Goal: Communication & Community: Answer question/provide support

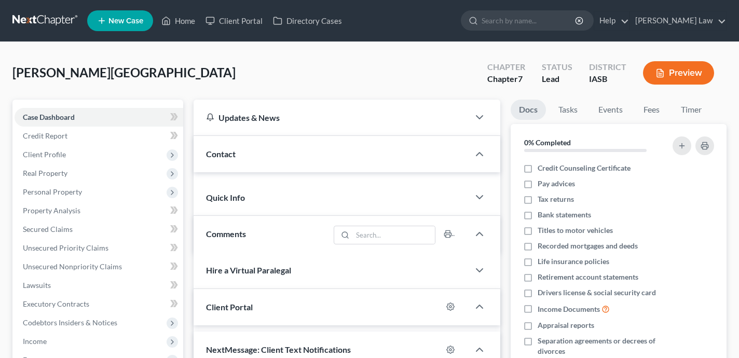
select select "0"
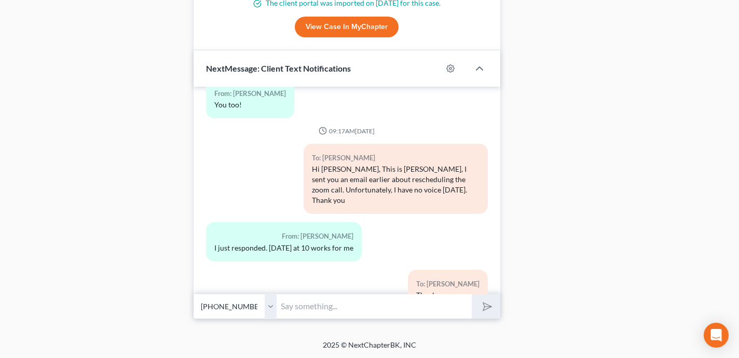
scroll to position [1717, 0]
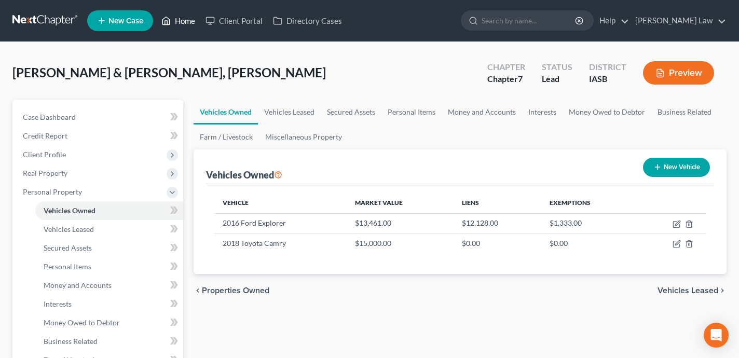
click at [180, 23] on link "Home" at bounding box center [178, 20] width 44 height 19
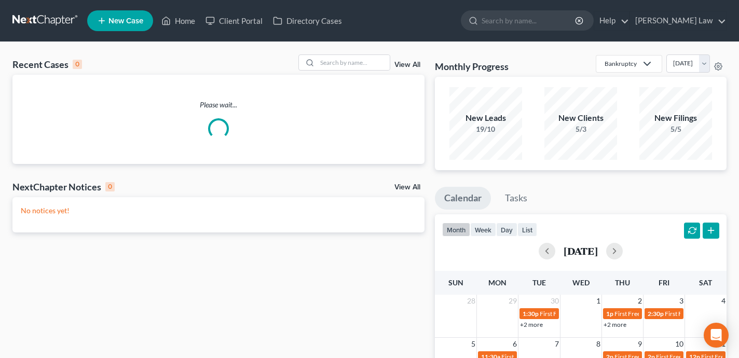
click at [356, 73] on div "Recent Cases 0 View All" at bounding box center [218, 64] width 412 height 20
click at [351, 65] on input "search" at bounding box center [353, 62] width 73 height 15
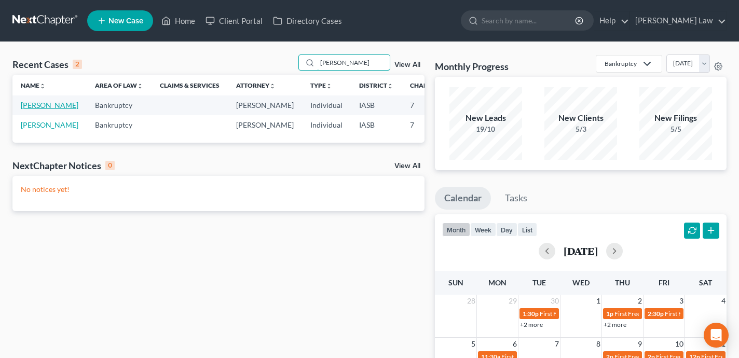
type input "sean"
click at [28, 109] on link "Murtha, Sean" at bounding box center [50, 105] width 58 height 9
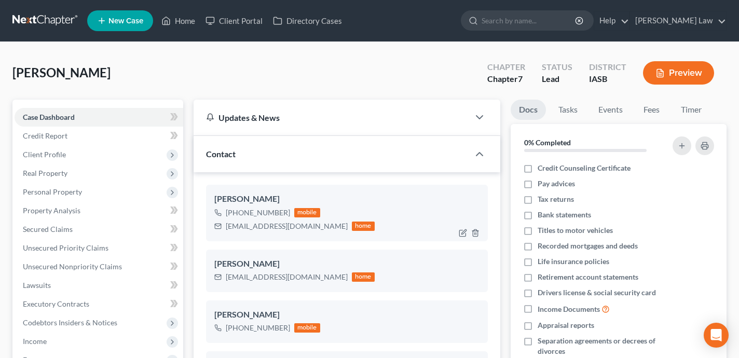
scroll to position [391, 0]
drag, startPoint x: 296, startPoint y: 227, endPoint x: 221, endPoint y: 228, distance: 74.2
click at [221, 228] on div "murtha88@gmail.com home" at bounding box center [294, 225] width 160 height 13
copy div "murtha88@gmail.com"
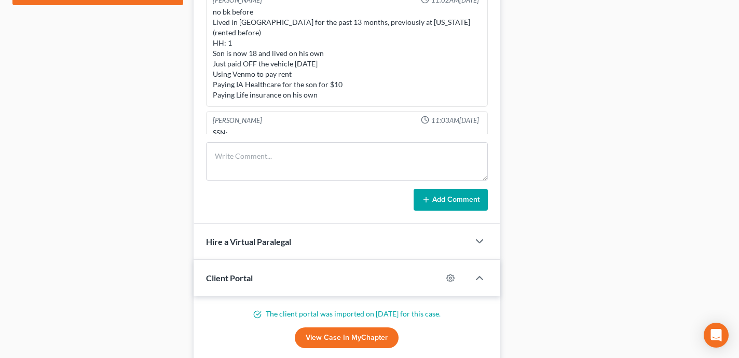
scroll to position [585, 0]
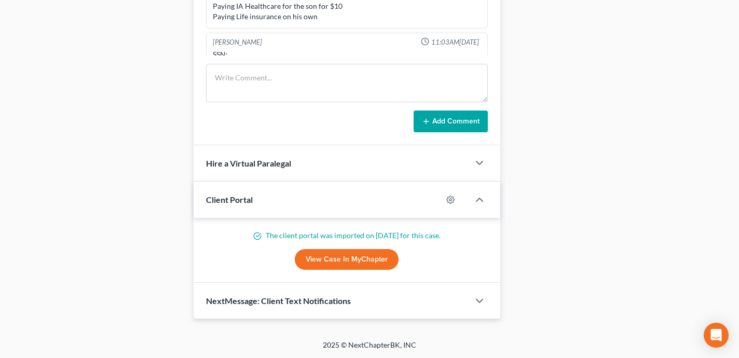
click at [369, 294] on div "NextMessage: Client Text Notifications" at bounding box center [330, 301] width 275 height 36
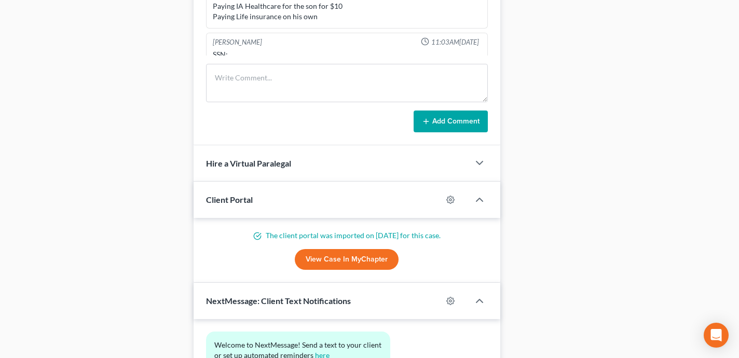
scroll to position [680, 0]
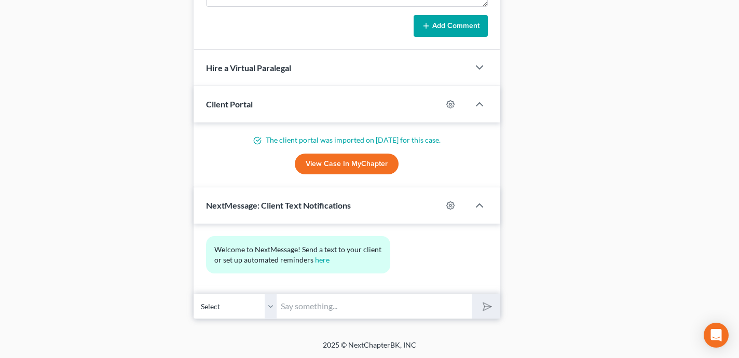
click at [295, 309] on input "text" at bounding box center [373, 306] width 195 height 25
type input "Hi Sean - this is Shane Zisman. Please use the following link to schedule a pho…"
click at [471, 294] on button "submit" at bounding box center [485, 306] width 29 height 24
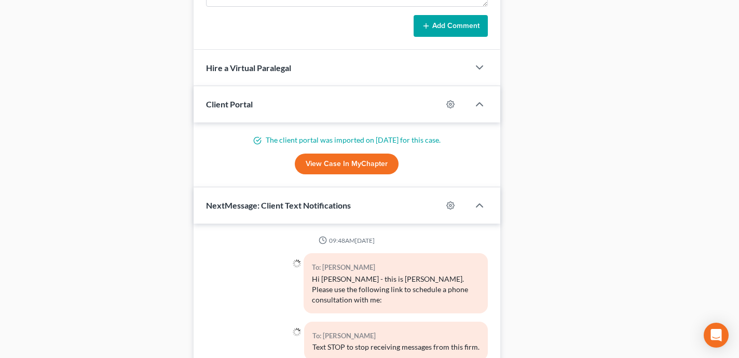
scroll to position [768, 0]
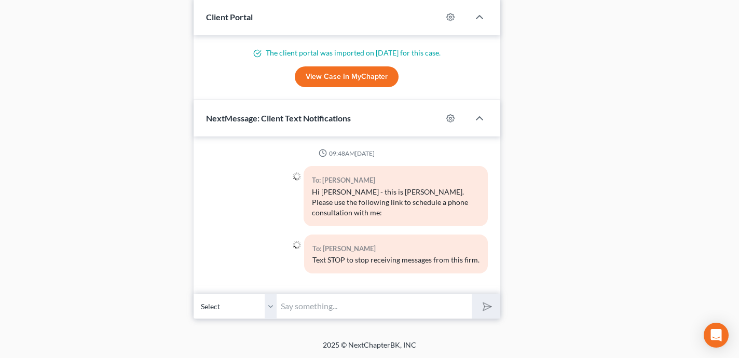
paste input "https://calendly.com/shanezismanlaw/non-bundled"
type input "https://calendly.com/shanezismanlaw/non-bundled"
click at [471, 294] on button "submit" at bounding box center [485, 306] width 29 height 24
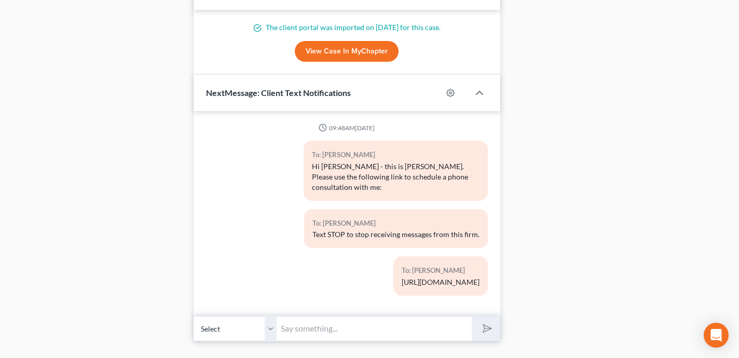
scroll to position [815, 0]
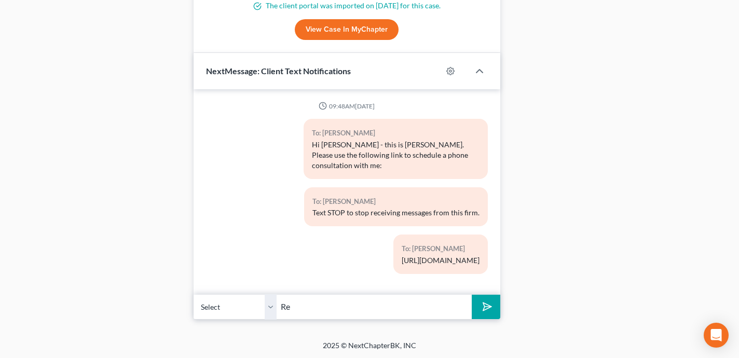
type input "R"
type input "It's in regards to a potential inheritance. I am sorry to hear about your grand…"
click at [471, 295] on button "submit" at bounding box center [485, 307] width 29 height 24
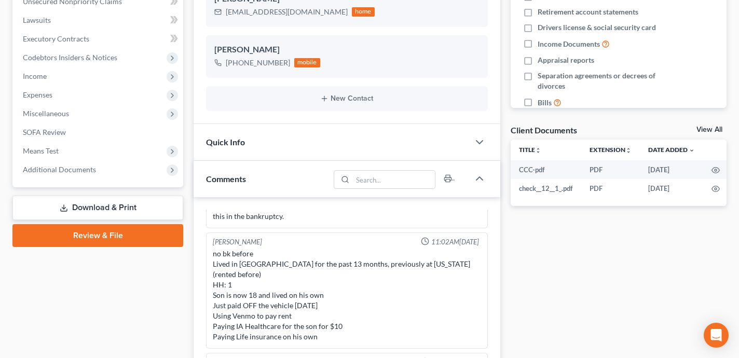
scroll to position [0, 0]
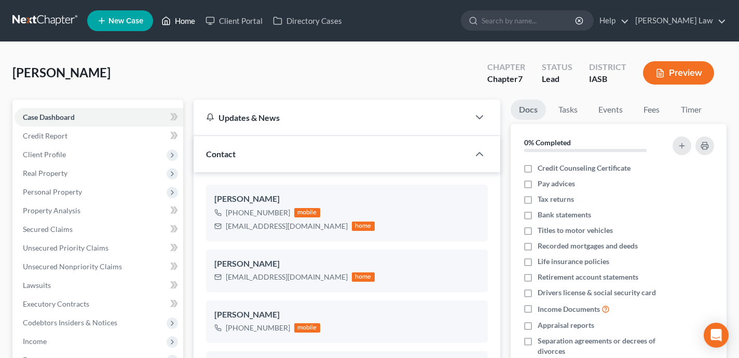
click at [189, 22] on link "Home" at bounding box center [178, 20] width 44 height 19
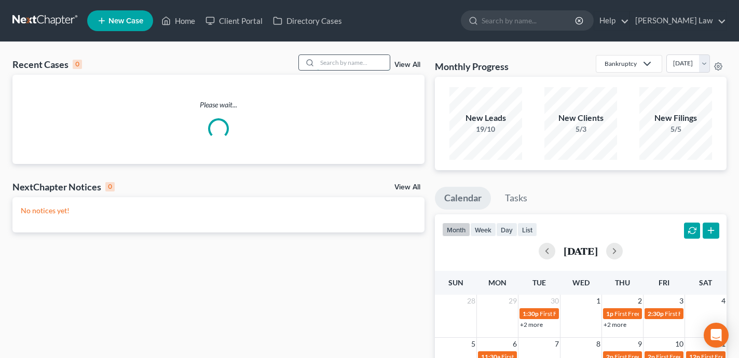
click at [356, 62] on input "search" at bounding box center [353, 62] width 73 height 15
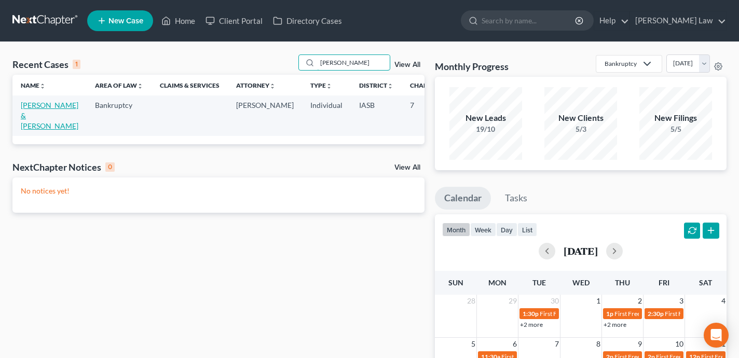
type input "emmert"
click at [35, 114] on link "Emmert, Myrissa & Dominic" at bounding box center [50, 116] width 58 height 30
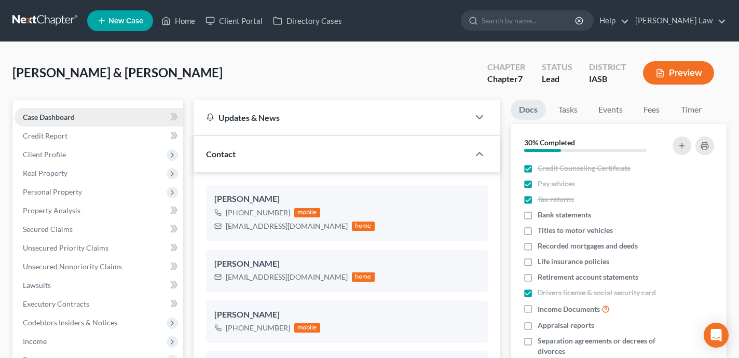
click at [127, 111] on link "Case Dashboard" at bounding box center [99, 117] width 169 height 19
click at [127, 116] on link "Case Dashboard" at bounding box center [99, 117] width 169 height 19
drag, startPoint x: 313, startPoint y: 230, endPoint x: 225, endPoint y: 229, distance: 88.2
click at [225, 229] on div "myrissadonatti@gmail.com home" at bounding box center [294, 225] width 160 height 13
copy div "myrissadonatti@gmail.com"
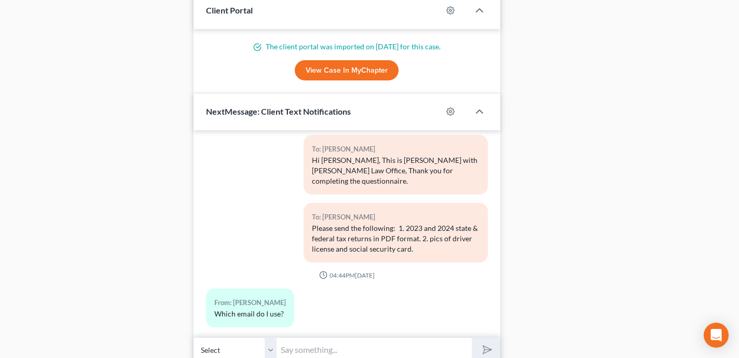
scroll to position [1049, 0]
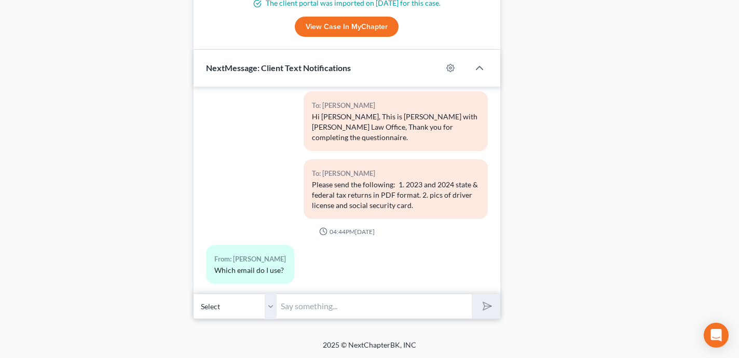
click at [285, 312] on input "text" at bounding box center [373, 306] width 195 height 25
click at [324, 308] on input "Hi Myrissa - you have completed everything you ne" at bounding box center [373, 306] width 195 height 25
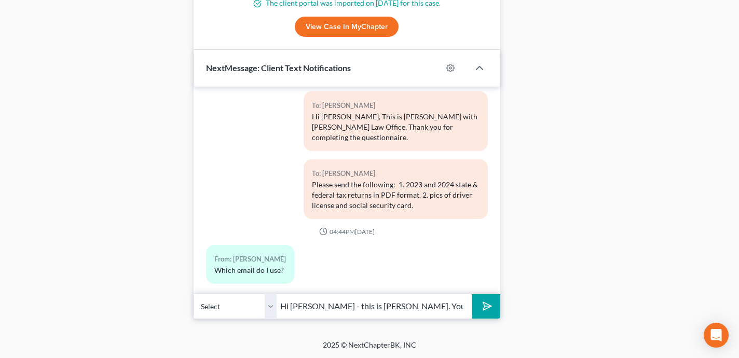
scroll to position [0, 77]
click at [462, 308] on input "Hi Myrissa - this is Shane Zisman. You have completed everything you ne" at bounding box center [373, 306] width 195 height 25
type input "Hi Myrissa - this is Shane Zisman. You have completed everything you need to up…"
click at [471, 294] on button "submit" at bounding box center [485, 306] width 29 height 24
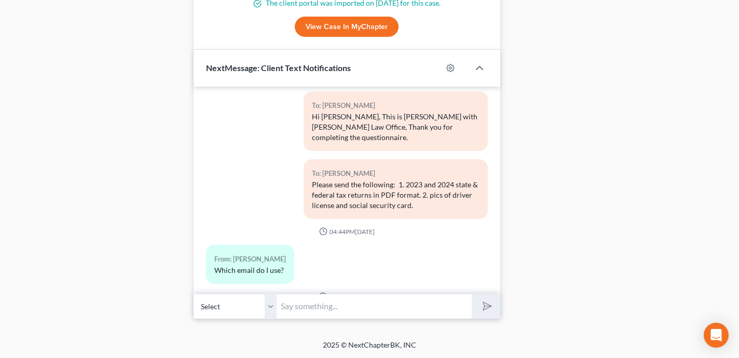
scroll to position [366, 0]
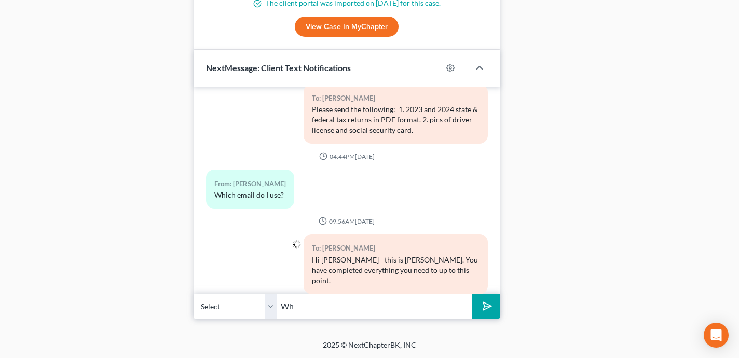
type input "W"
type input "When you have paid more of your bankruptcy fees i will run a credit report for …"
click at [471, 294] on button "submit" at bounding box center [485, 306] width 29 height 24
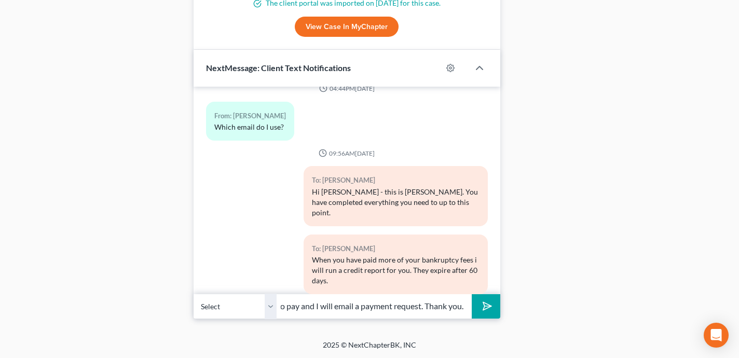
scroll to position [0, 318]
type input "When you are ready to make another payment let me know the amount you would lik…"
click at [471, 294] on button "submit" at bounding box center [485, 306] width 29 height 24
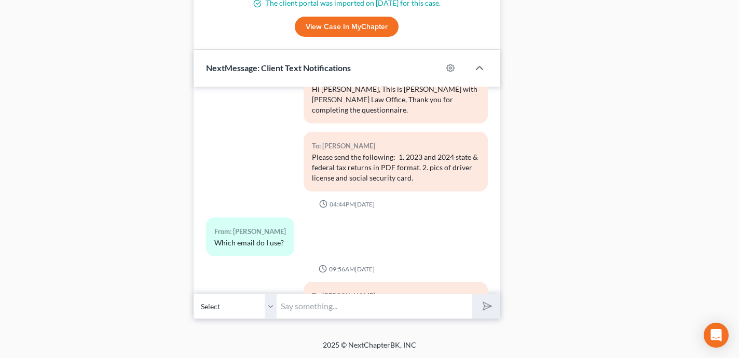
scroll to position [315, 0]
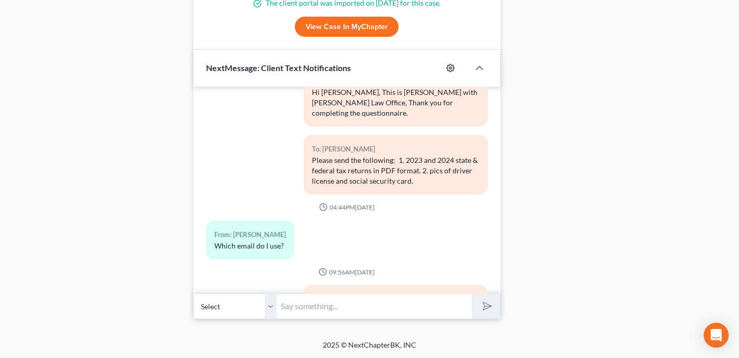
click at [449, 68] on icon "button" at bounding box center [450, 68] width 8 height 8
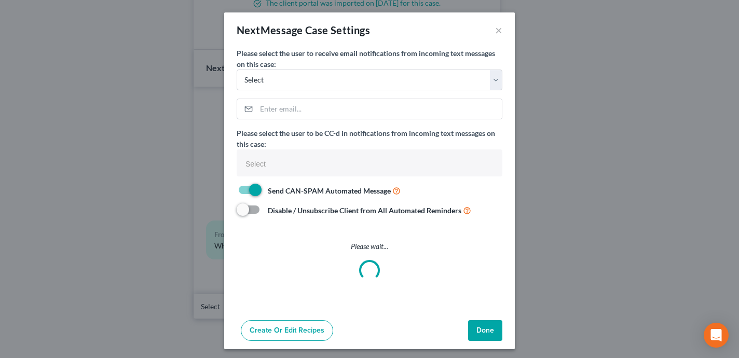
select select
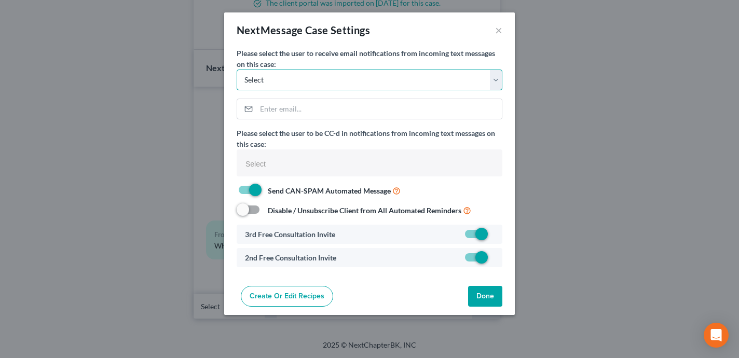
click at [439, 78] on select "Select shane@shanezismanlaw.com erin@shanezismanlaw.com maria.zismanlaw@gmail.c…" at bounding box center [370, 79] width 266 height 21
select select "0"
click at [237, 69] on select "Select shane@shanezismanlaw.com erin@shanezismanlaw.com maria.zismanlaw@gmail.c…" at bounding box center [370, 79] width 266 height 21
click at [495, 295] on button "Done" at bounding box center [485, 296] width 34 height 21
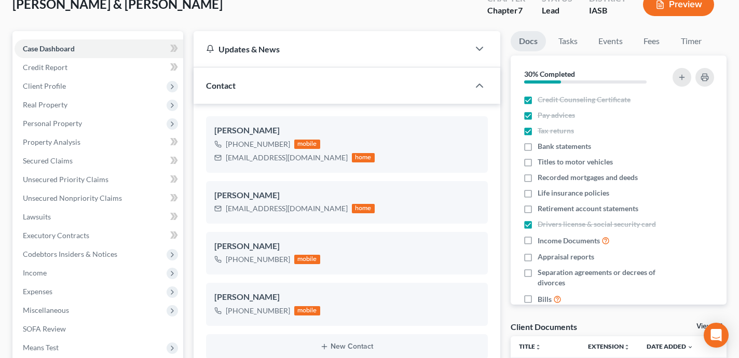
scroll to position [0, 0]
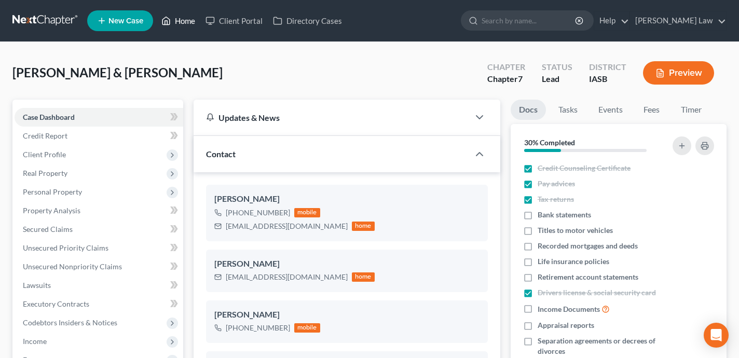
click at [188, 17] on link "Home" at bounding box center [178, 20] width 44 height 19
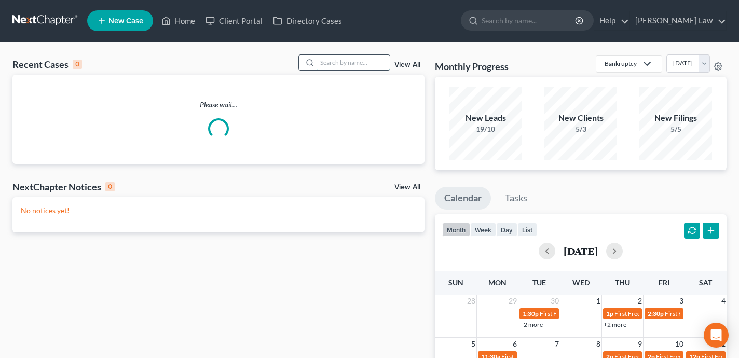
click at [363, 65] on input "search" at bounding box center [353, 62] width 73 height 15
type input "b"
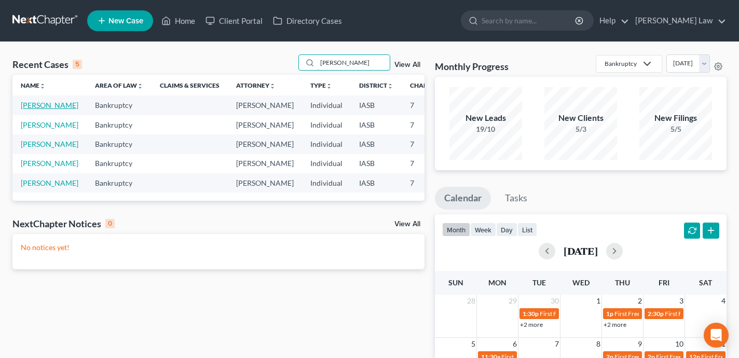
type input "nelson"
click at [30, 109] on link "Nelson, Carl" at bounding box center [50, 105] width 58 height 9
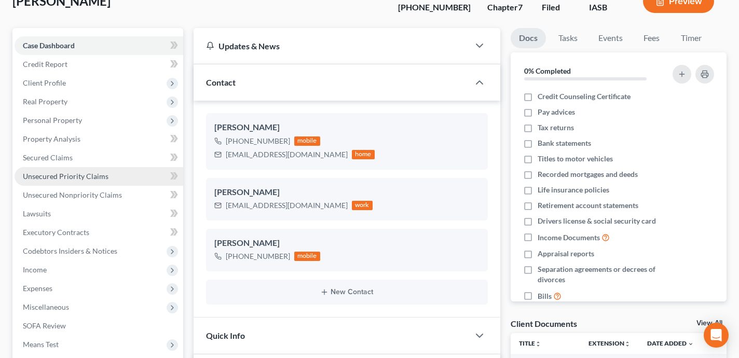
scroll to position [1379, 0]
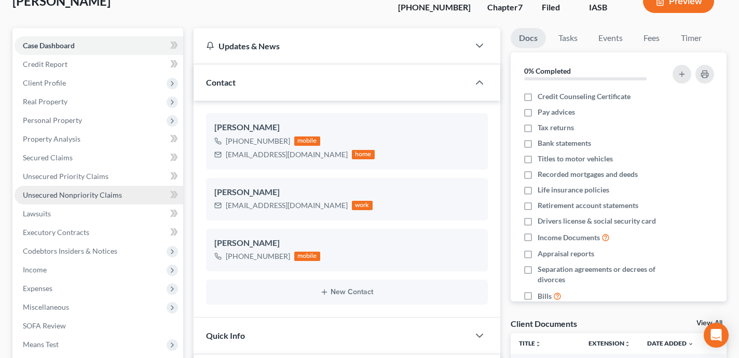
click at [112, 197] on span "Unsecured Nonpriority Claims" at bounding box center [72, 194] width 99 height 9
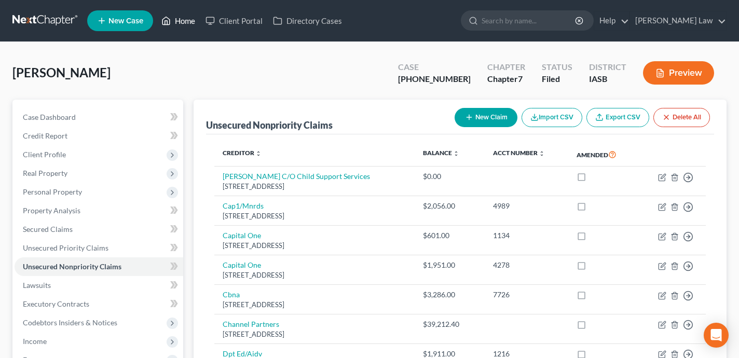
click at [185, 19] on link "Home" at bounding box center [178, 20] width 44 height 19
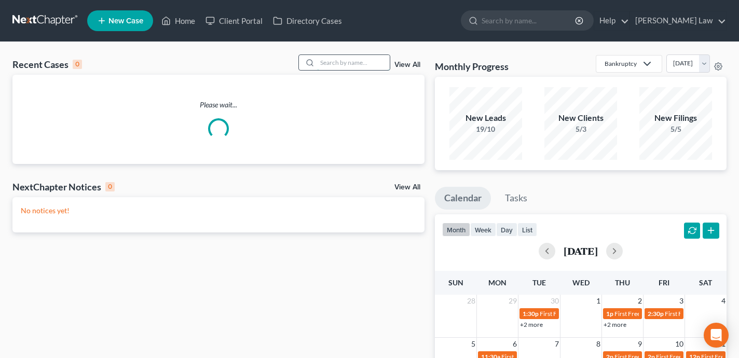
click at [366, 63] on input "search" at bounding box center [353, 62] width 73 height 15
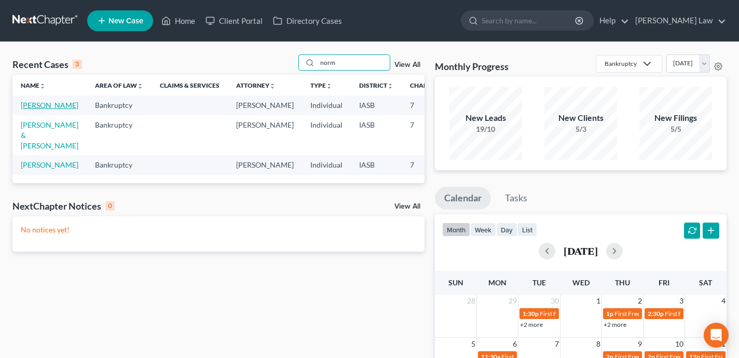
type input "norm"
click at [36, 109] on link "Robertson, Norman" at bounding box center [50, 105] width 58 height 9
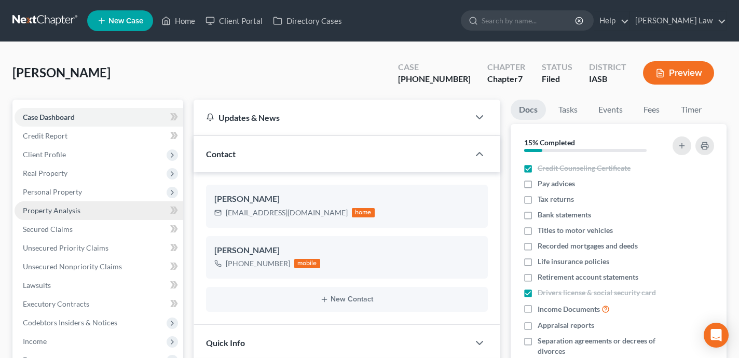
scroll to position [83, 0]
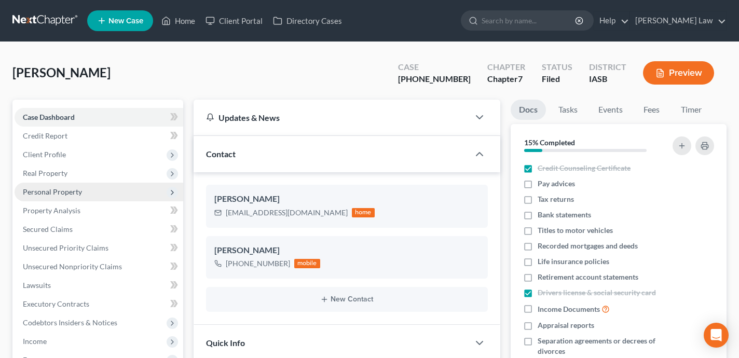
click at [116, 189] on span "Personal Property" at bounding box center [99, 192] width 169 height 19
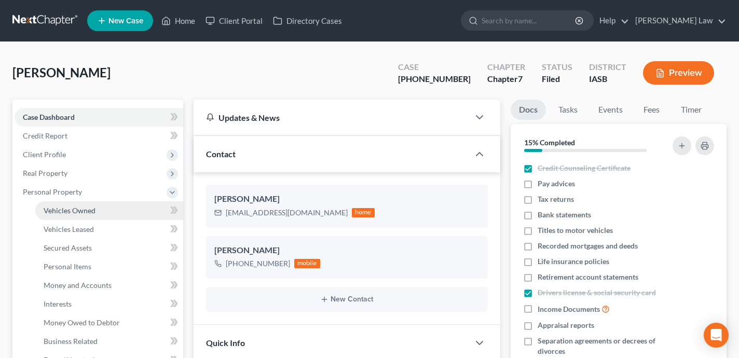
click at [122, 213] on link "Vehicles Owned" at bounding box center [109, 210] width 148 height 19
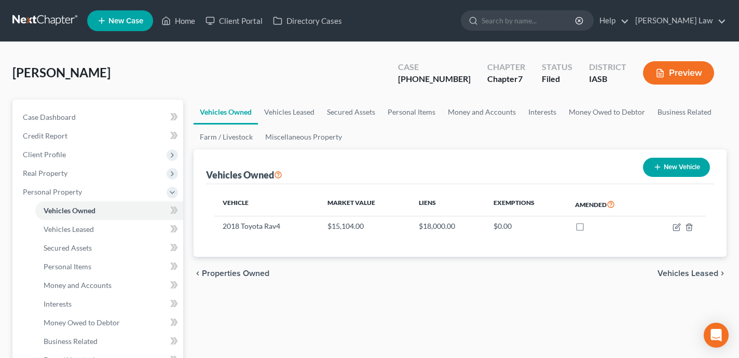
scroll to position [17, 0]
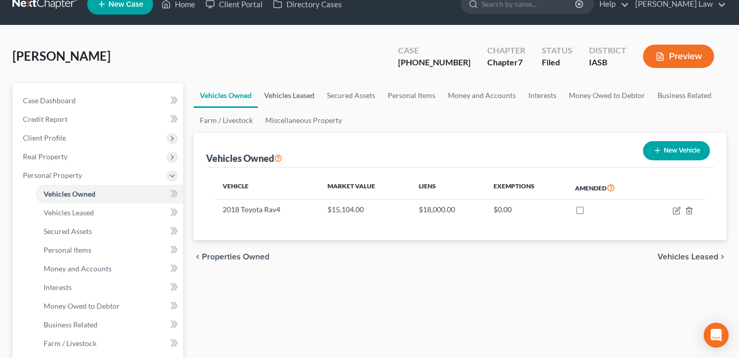
click at [300, 85] on link "Vehicles Leased" at bounding box center [289, 95] width 63 height 25
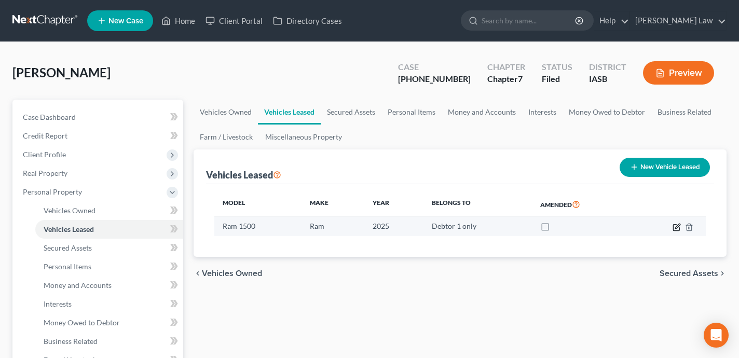
click at [678, 224] on icon "button" at bounding box center [677, 226] width 5 height 5
select select "1"
select select "0"
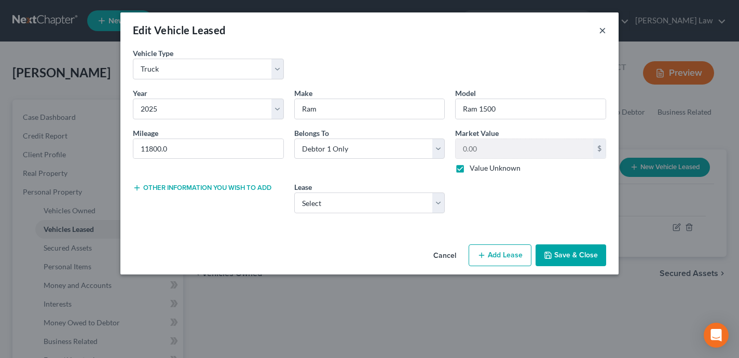
click at [603, 27] on button "×" at bounding box center [602, 30] width 7 height 12
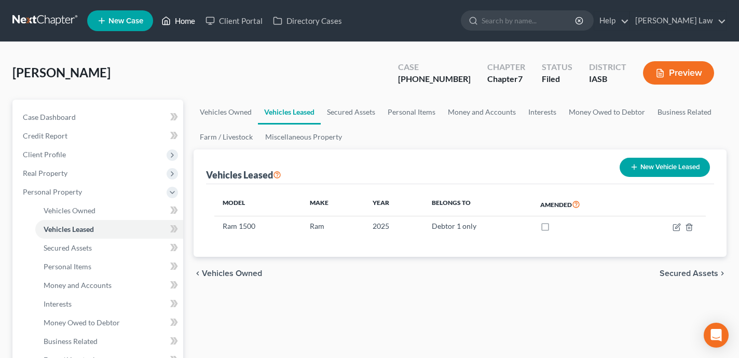
click at [186, 17] on link "Home" at bounding box center [178, 20] width 44 height 19
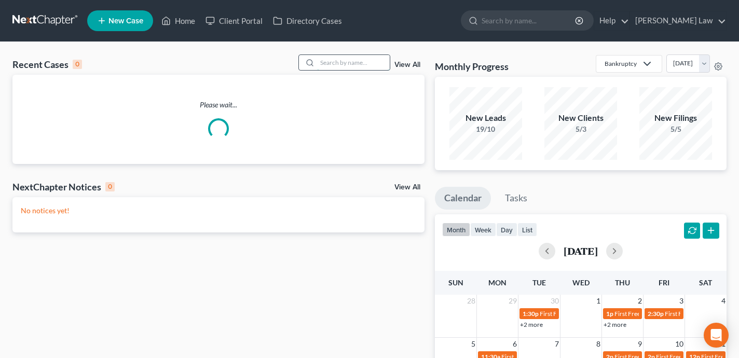
click at [371, 60] on input "search" at bounding box center [353, 62] width 73 height 15
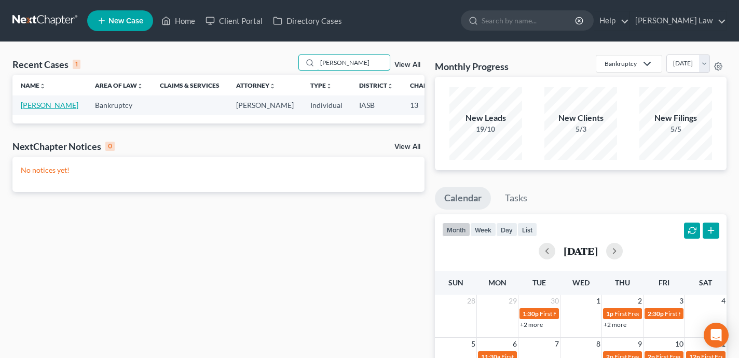
type input "fishburn"
click at [24, 109] on link "Fishburn, Brian" at bounding box center [50, 105] width 58 height 9
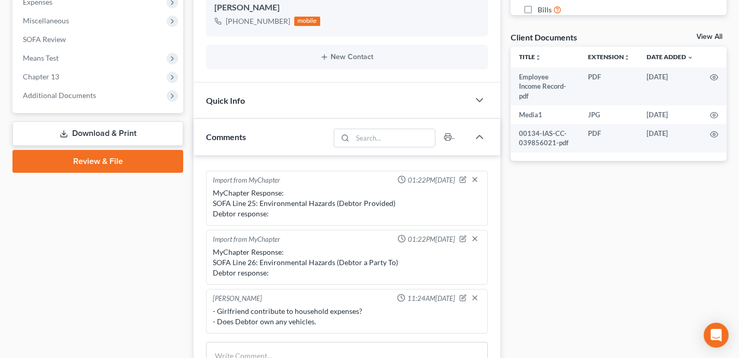
scroll to position [334, 0]
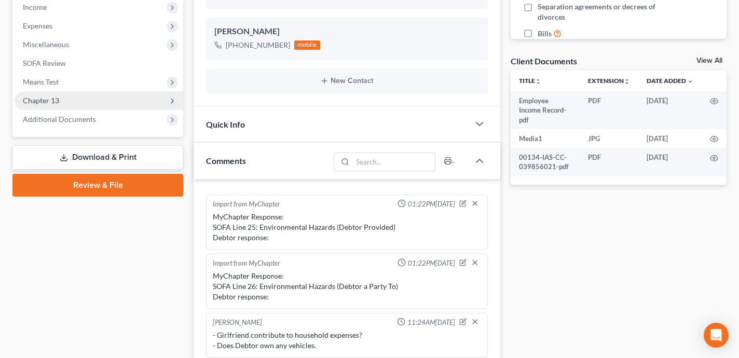
click at [115, 99] on span "Chapter 13" at bounding box center [99, 100] width 169 height 19
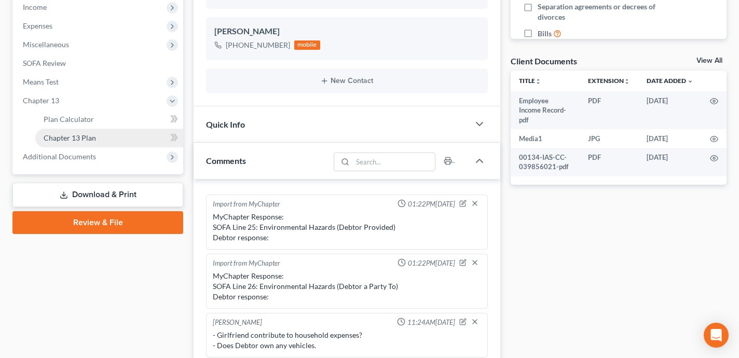
click at [120, 140] on link "Chapter 13 Plan" at bounding box center [109, 138] width 148 height 19
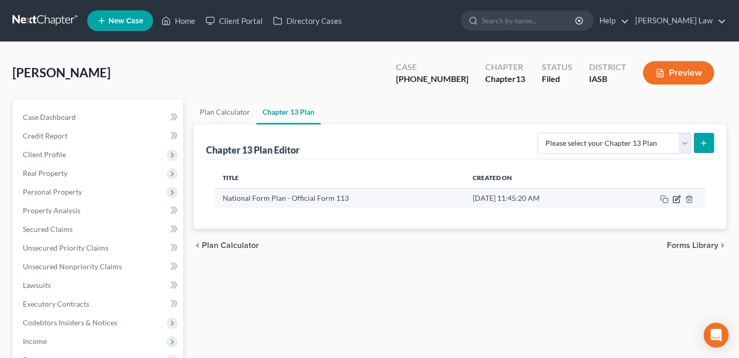
click at [675, 199] on icon "button" at bounding box center [677, 198] width 5 height 5
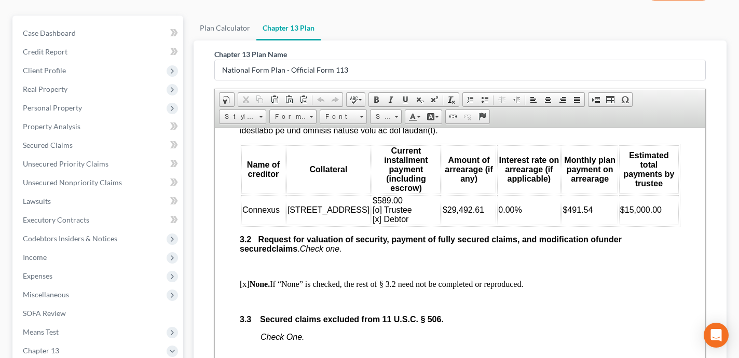
scroll to position [1220, 0]
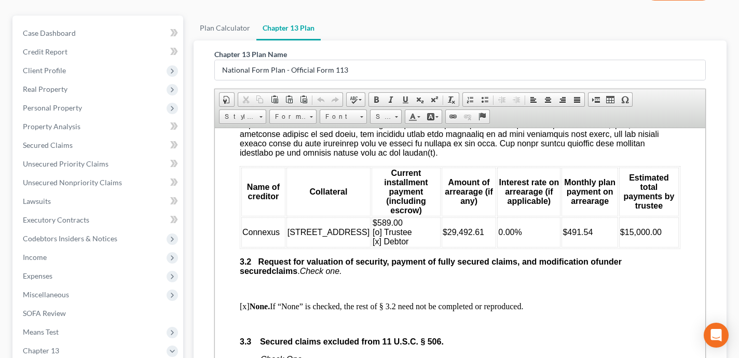
click at [624, 236] on span "$15,000.00" at bounding box center [640, 231] width 41 height 9
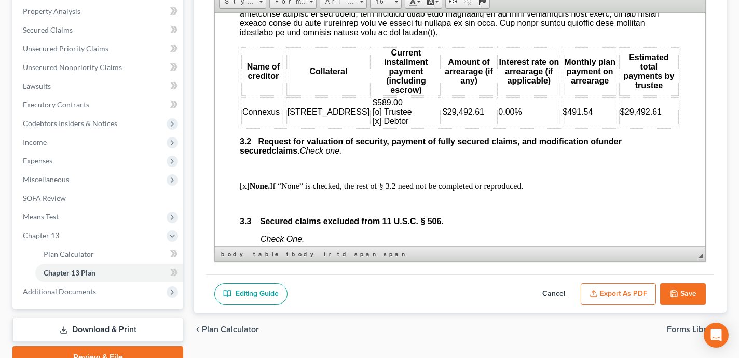
scroll to position [248, 0]
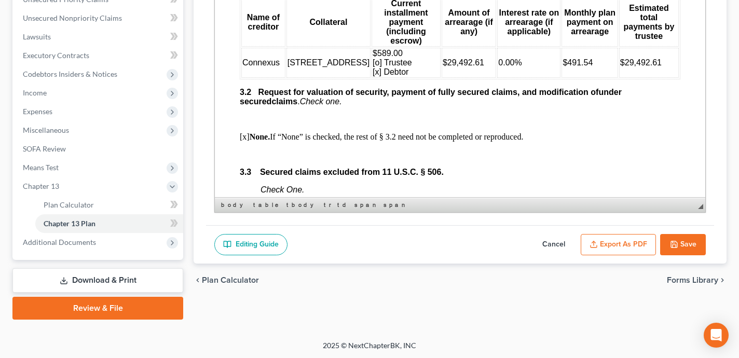
click at [680, 244] on button "Save" at bounding box center [683, 245] width 46 height 22
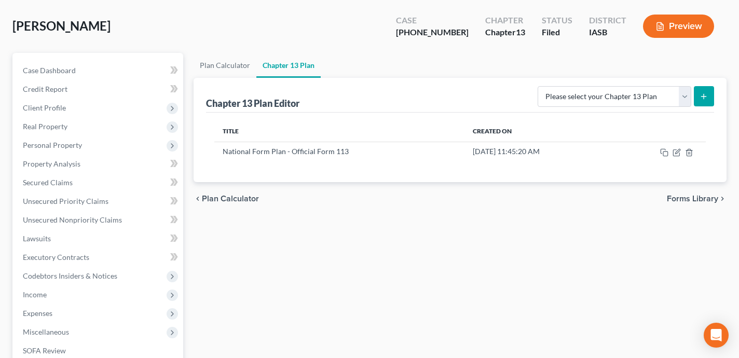
scroll to position [0, 0]
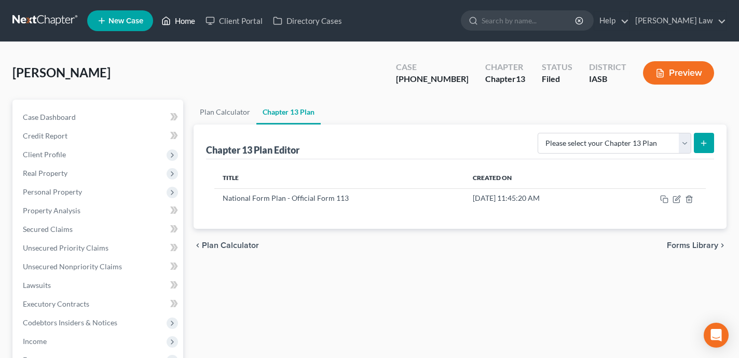
click at [175, 21] on link "Home" at bounding box center [178, 20] width 44 height 19
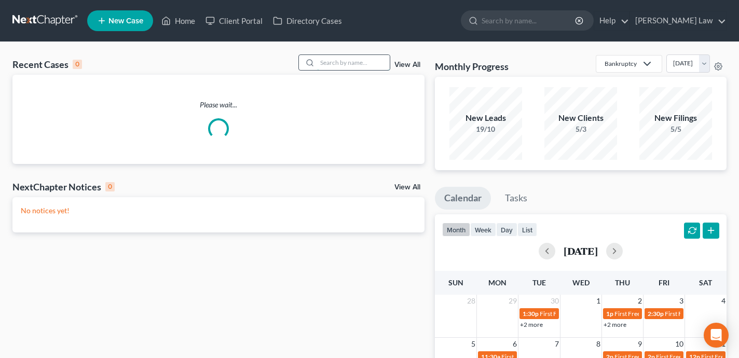
click at [349, 62] on input "search" at bounding box center [353, 62] width 73 height 15
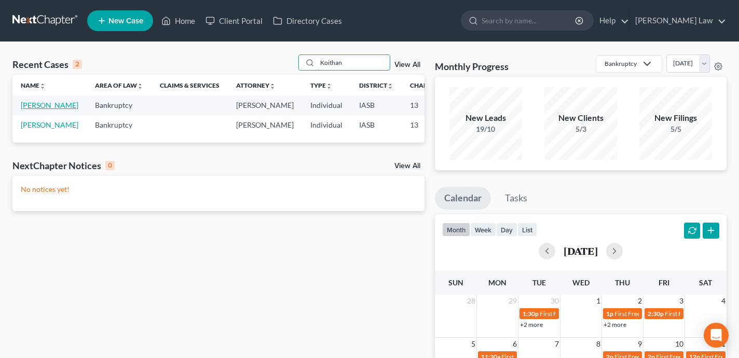
type input "Koithan"
click at [33, 109] on link "Koithan, Stephen" at bounding box center [50, 105] width 58 height 9
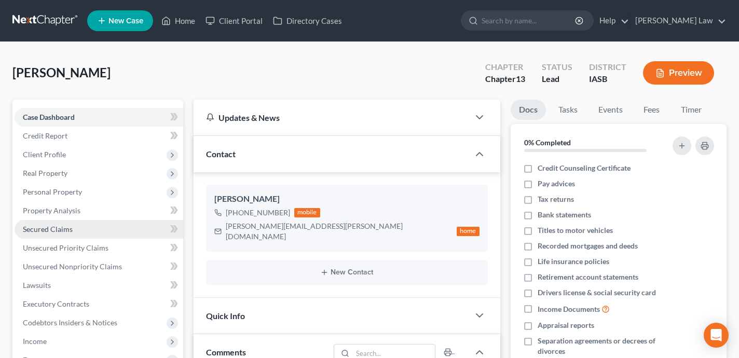
scroll to position [3133, 0]
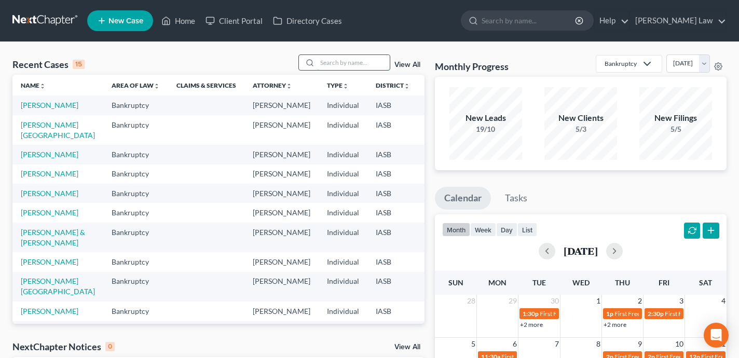
click at [353, 64] on input "search" at bounding box center [353, 62] width 73 height 15
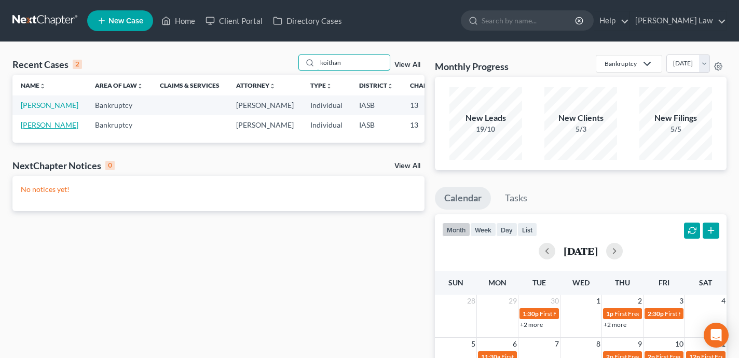
type input "koithan"
click at [31, 129] on link "Koithan, Stephen" at bounding box center [50, 124] width 58 height 9
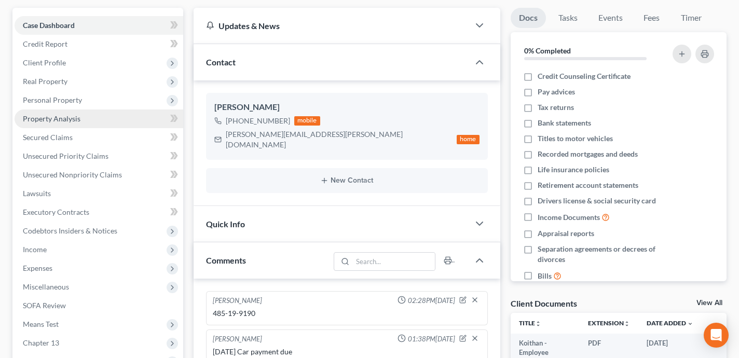
scroll to position [89, 0]
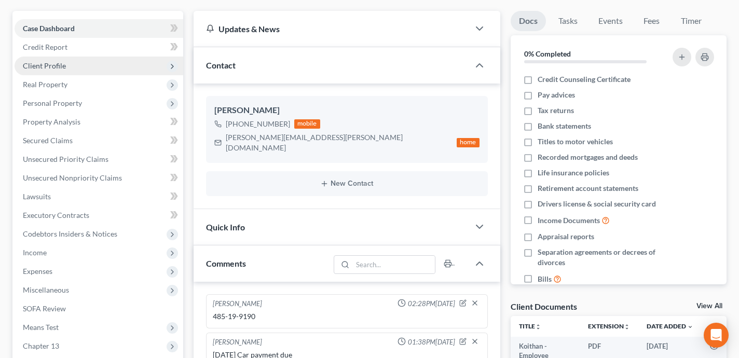
click at [89, 65] on span "Client Profile" at bounding box center [99, 66] width 169 height 19
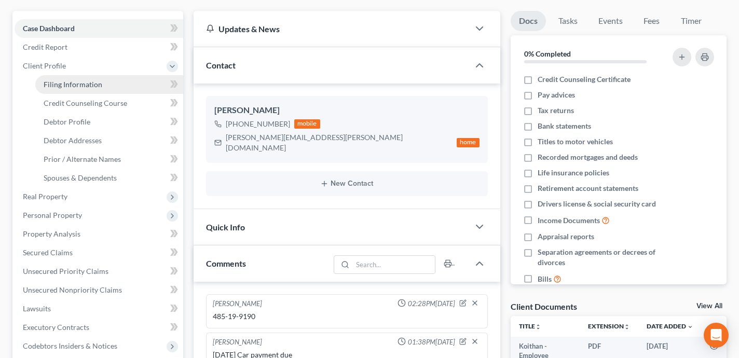
click at [92, 87] on span "Filing Information" at bounding box center [73, 84] width 59 height 9
select select "1"
select select "0"
select select "3"
select select "30"
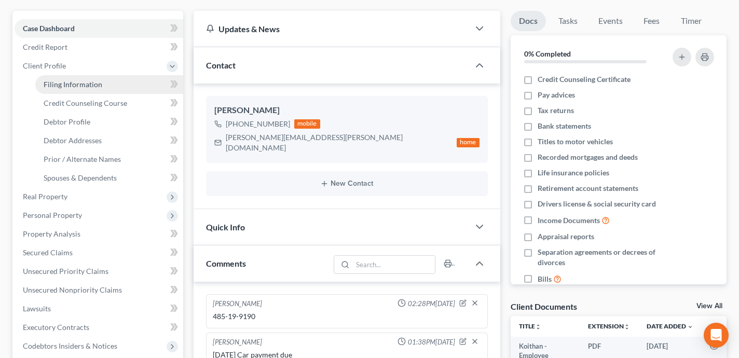
select select "16"
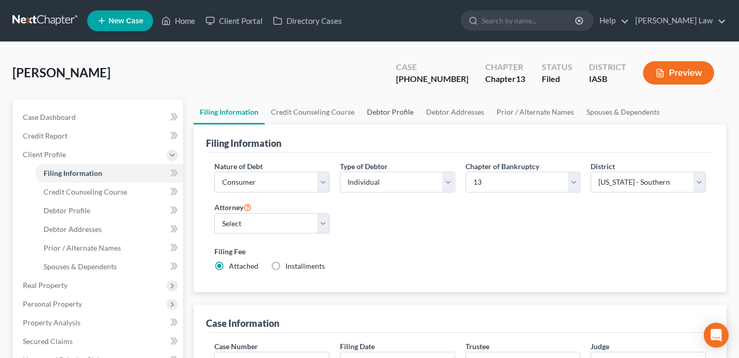
click at [385, 109] on link "Debtor Profile" at bounding box center [389, 112] width 59 height 25
select select "0"
select select "4"
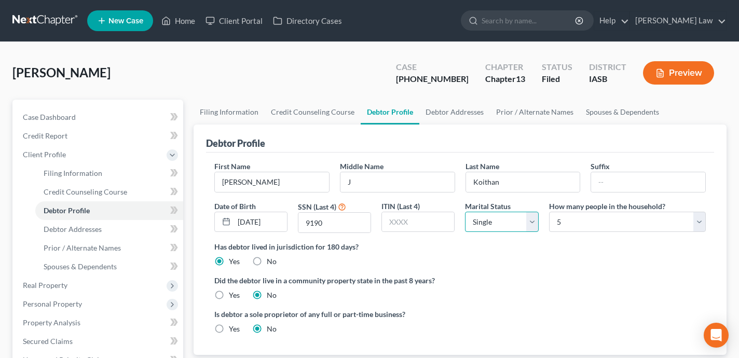
click at [503, 226] on select "Select Single Married Separated Divorced Widowed" at bounding box center [501, 222] width 73 height 21
select select "1"
click at [465, 212] on select "Select Single Married Separated Divorced Widowed" at bounding box center [501, 222] width 73 height 21
click at [455, 148] on div "Debtor Profile" at bounding box center [460, 138] width 508 height 28
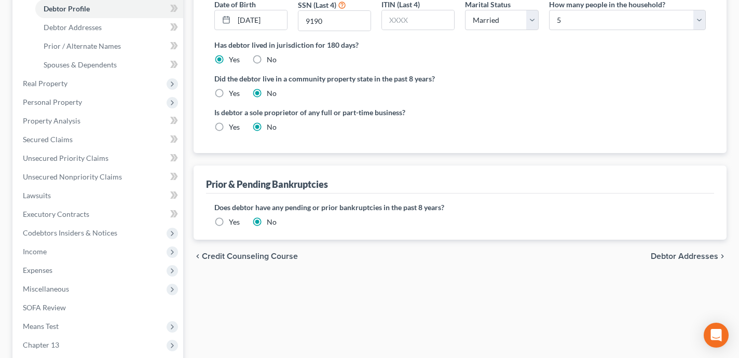
scroll to position [209, 0]
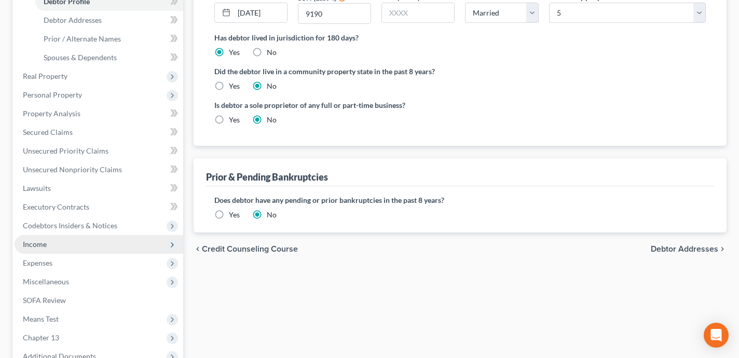
click at [97, 240] on span "Income" at bounding box center [99, 244] width 169 height 19
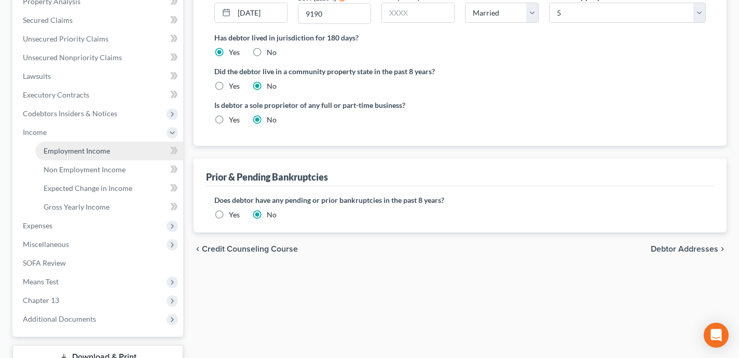
click at [108, 149] on span "Employment Income" at bounding box center [77, 150] width 66 height 9
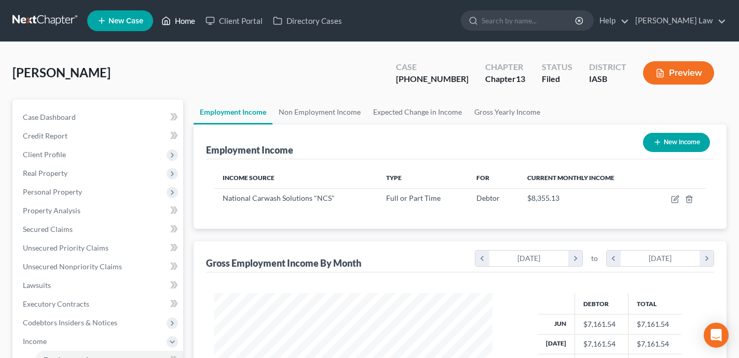
click at [183, 25] on link "Home" at bounding box center [178, 20] width 44 height 19
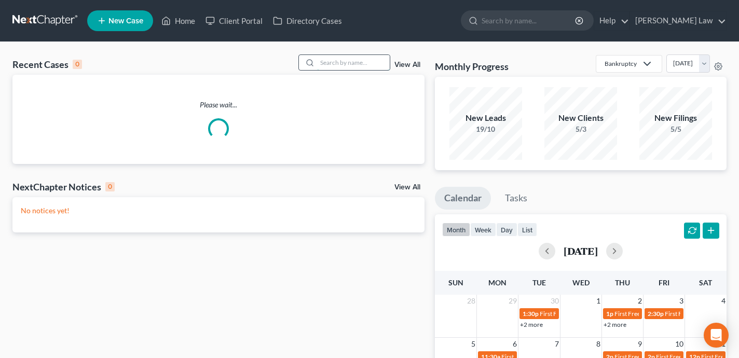
click at [341, 67] on input "search" at bounding box center [353, 62] width 73 height 15
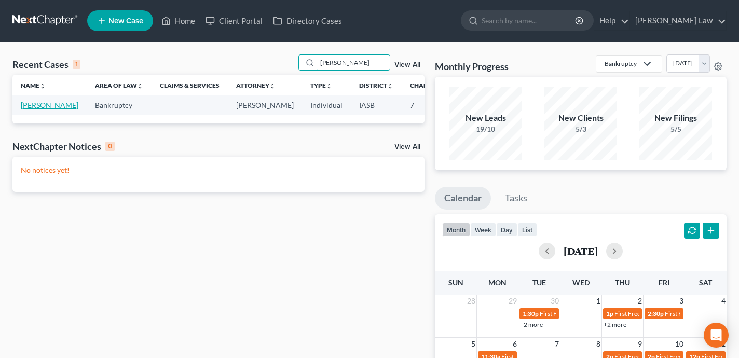
type input "Murtha"
click at [30, 109] on link "Murtha, Sean" at bounding box center [50, 105] width 58 height 9
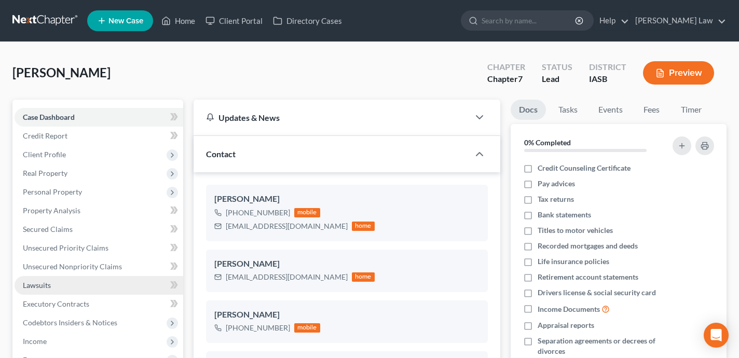
scroll to position [113, 0]
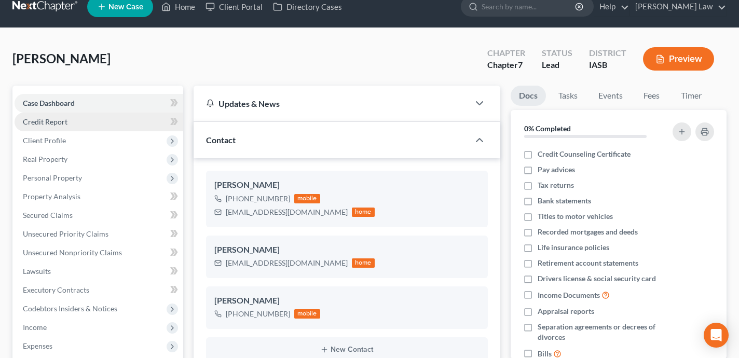
click at [105, 123] on link "Credit Report" at bounding box center [99, 122] width 169 height 19
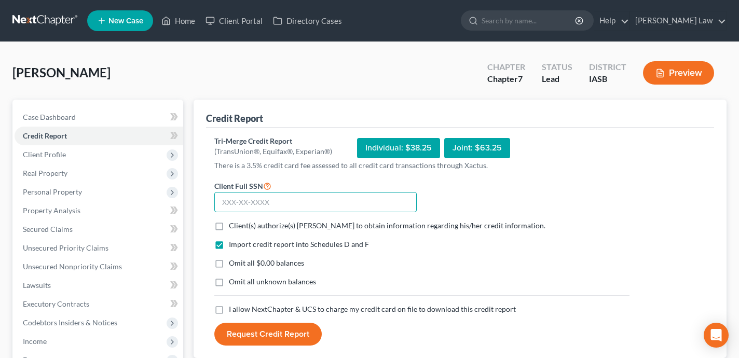
click at [257, 206] on input "text" at bounding box center [315, 202] width 202 height 21
type input "481-15-2114"
click at [229, 225] on label "Client(s) authorize(s) Zisman Law to obtain information regarding his/her credi…" at bounding box center [387, 225] width 316 height 10
click at [233, 225] on input "Client(s) authorize(s) Zisman Law to obtain information regarding his/her credi…" at bounding box center [236, 223] width 7 height 7
checkbox input "true"
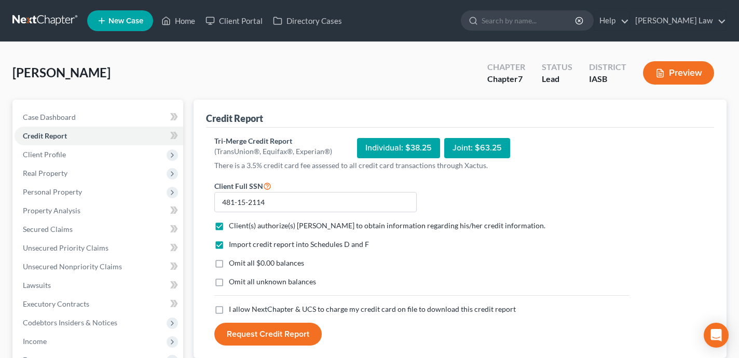
click at [229, 264] on label "Omit all $0.00 balances" at bounding box center [266, 263] width 75 height 10
click at [233, 264] on input "Omit all $0.00 balances" at bounding box center [236, 261] width 7 height 7
checkbox input "true"
click at [229, 310] on label "I allow NextChapter & UCS to charge my credit card on file to download this cre…" at bounding box center [372, 309] width 287 height 10
click at [233, 310] on input "I allow NextChapter & UCS to charge my credit card on file to download this cre…" at bounding box center [236, 307] width 7 height 7
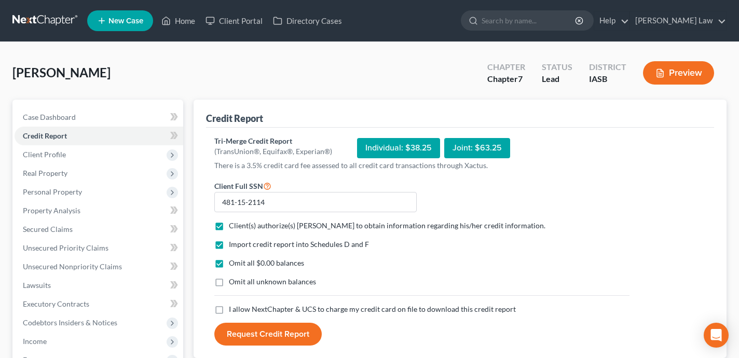
checkbox input "true"
click at [231, 326] on button "Request Credit Report" at bounding box center [267, 334] width 107 height 23
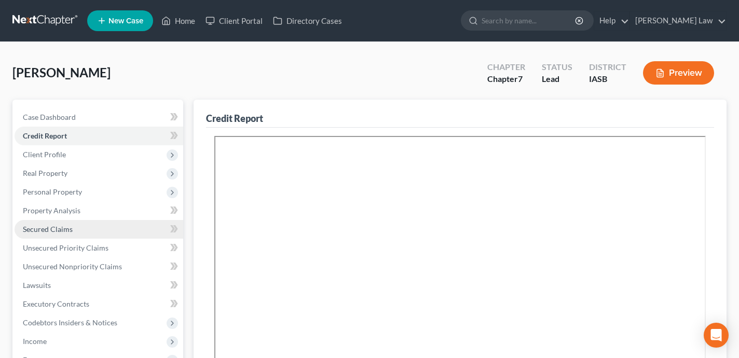
scroll to position [1, 0]
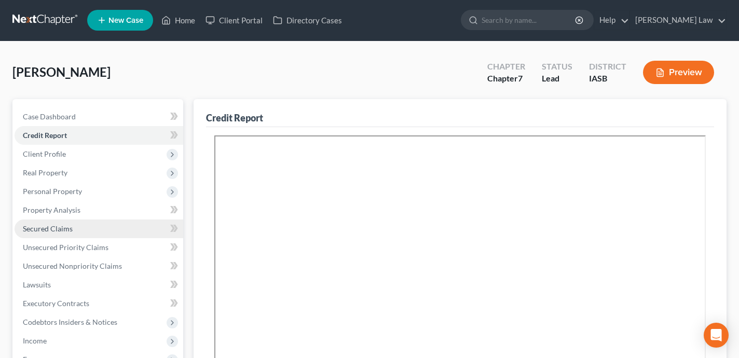
click at [118, 229] on link "Secured Claims" at bounding box center [99, 228] width 169 height 19
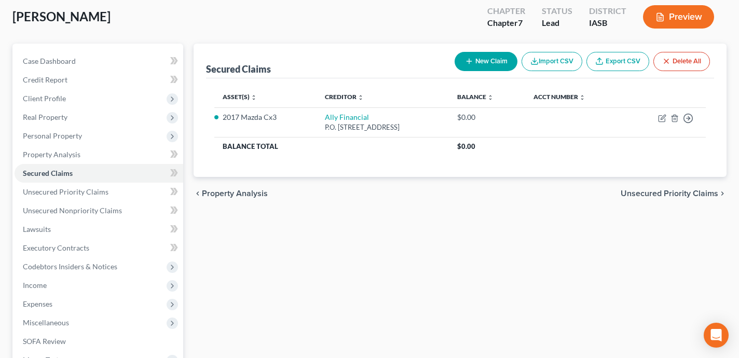
scroll to position [59, 0]
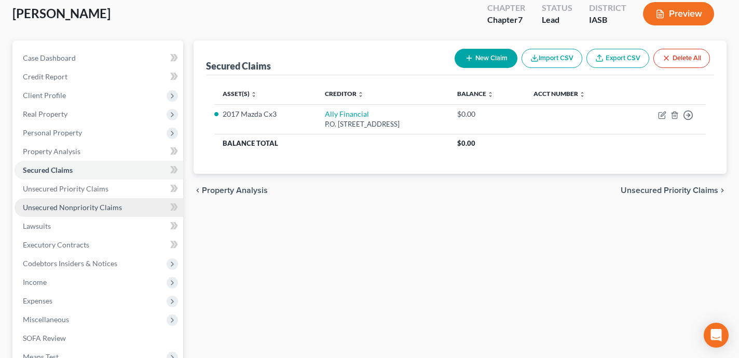
click at [146, 204] on link "Unsecured Nonpriority Claims" at bounding box center [99, 207] width 169 height 19
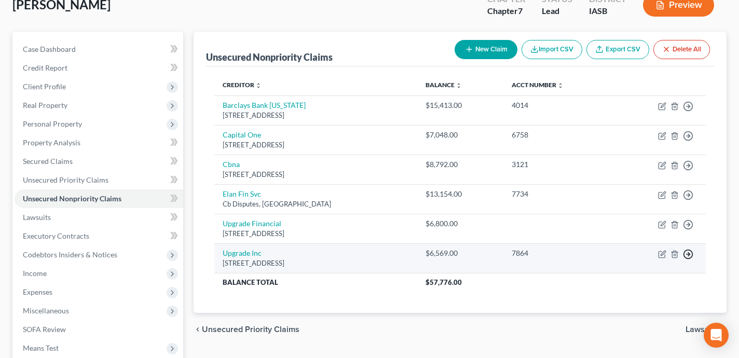
scroll to position [46, 0]
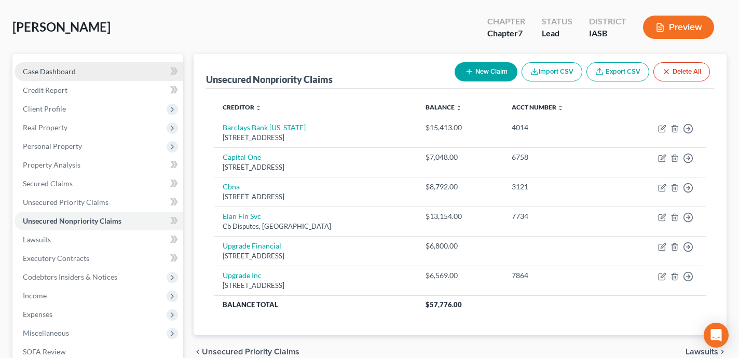
click at [110, 74] on link "Case Dashboard" at bounding box center [99, 71] width 169 height 19
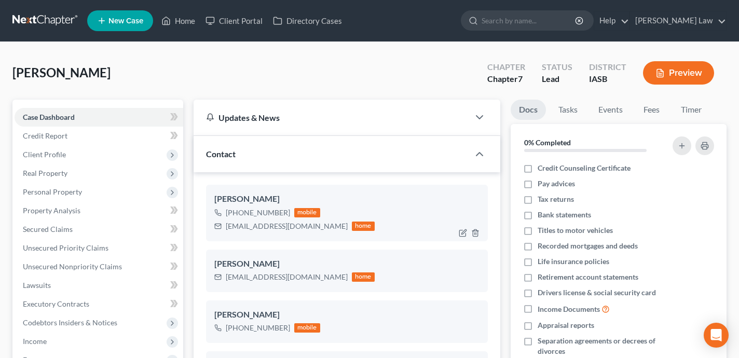
scroll to position [113, 0]
drag, startPoint x: 296, startPoint y: 226, endPoint x: 225, endPoint y: 225, distance: 70.5
click at [225, 225] on div "murtha88@gmail.com home" at bounding box center [294, 225] width 160 height 13
copy div "murtha88@gmail.com"
click at [298, 227] on div "murtha88@gmail.com home" at bounding box center [294, 225] width 160 height 13
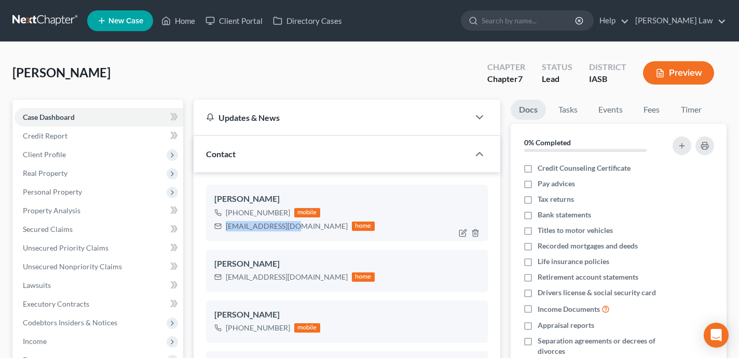
drag, startPoint x: 295, startPoint y: 227, endPoint x: 226, endPoint y: 228, distance: 69.0
click at [226, 228] on div "murtha88@gmail.com home" at bounding box center [294, 225] width 160 height 13
copy div "murtha88@gmail.com"
click at [190, 21] on link "Home" at bounding box center [178, 20] width 44 height 19
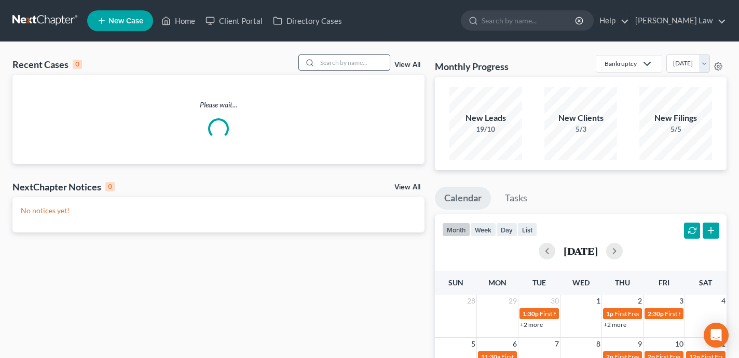
click at [344, 63] on input "search" at bounding box center [353, 62] width 73 height 15
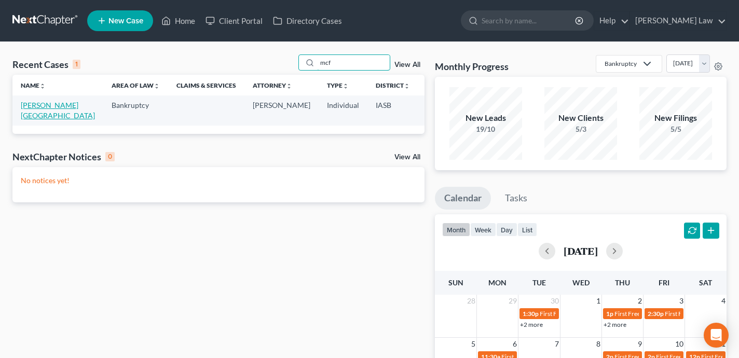
type input "mcf"
click at [36, 105] on link "McFarland, Ashlee" at bounding box center [58, 110] width 74 height 19
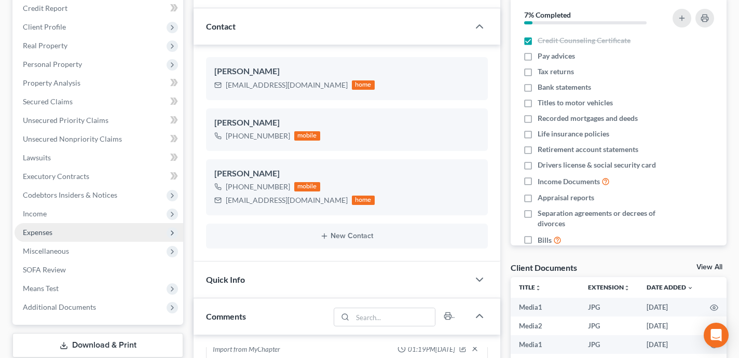
scroll to position [143, 0]
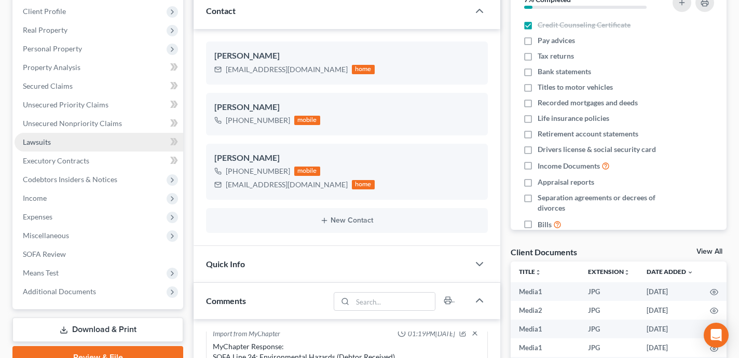
click at [96, 143] on link "Lawsuits" at bounding box center [99, 142] width 169 height 19
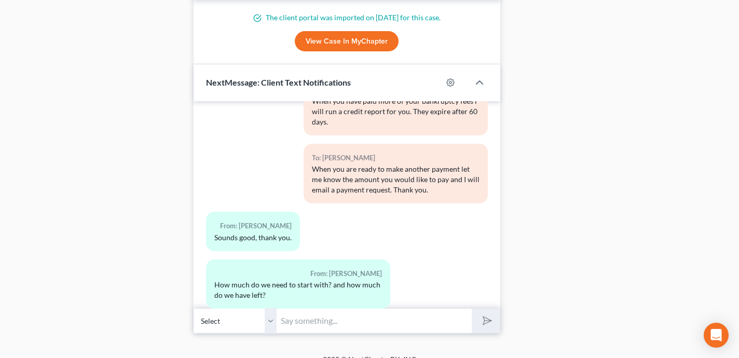
scroll to position [1049, 0]
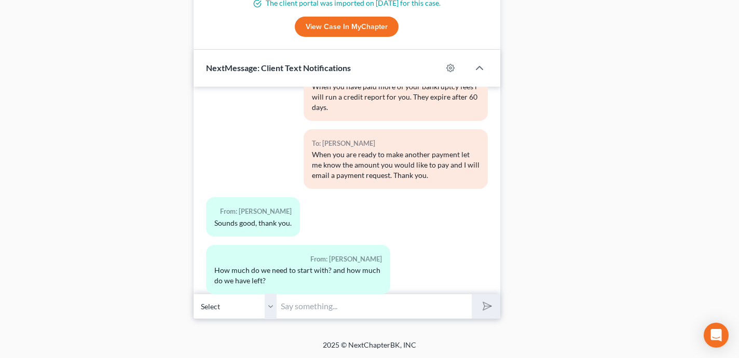
click at [340, 302] on input "text" at bounding box center [373, 306] width 195 height 25
type input "My records show you have paid $250 in total so far. The minimum payment i accep…"
click at [471, 294] on button "submit" at bounding box center [485, 306] width 29 height 24
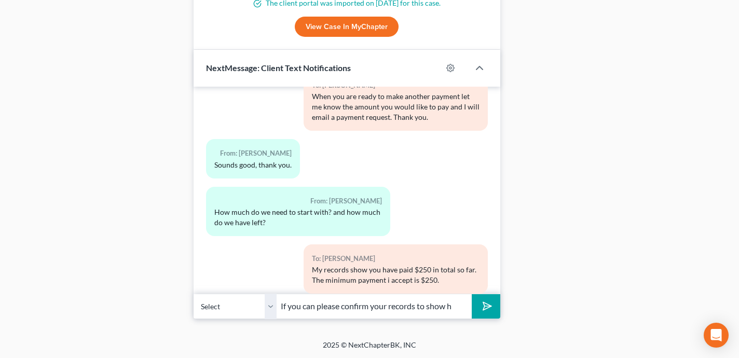
scroll to position [0, 0]
type input "If you can please confirm your records to show confirm you have paid"
click at [463, 304] on input "If you can please confirm your records to show confirm you have paid" at bounding box center [373, 306] width 195 height 25
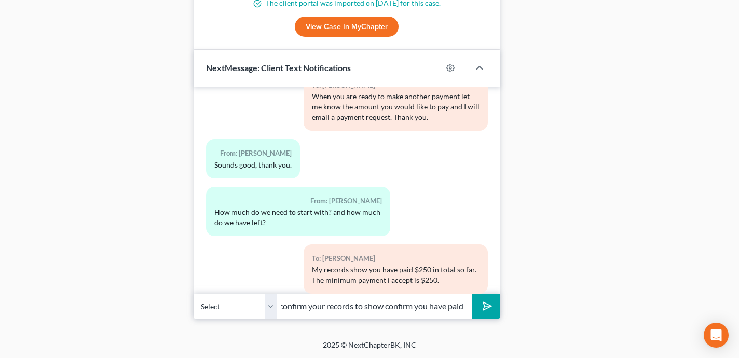
click at [463, 304] on input "If you can please confirm your records to show confirm you have paid" at bounding box center [373, 306] width 195 height 25
type input "The total remaining balance for all fees is $1,550."
click at [471, 294] on button "submit" at bounding box center [485, 306] width 29 height 24
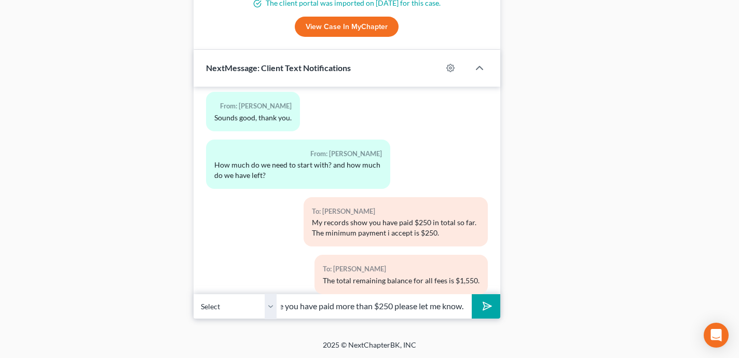
scroll to position [0, 49]
click at [392, 307] on input "If you believe you have paid more than $250 please let me know." at bounding box center [373, 306] width 195 height 25
type input "If you believe you have paid more than $250 already please let me know."
click at [471, 294] on button "submit" at bounding box center [485, 306] width 29 height 24
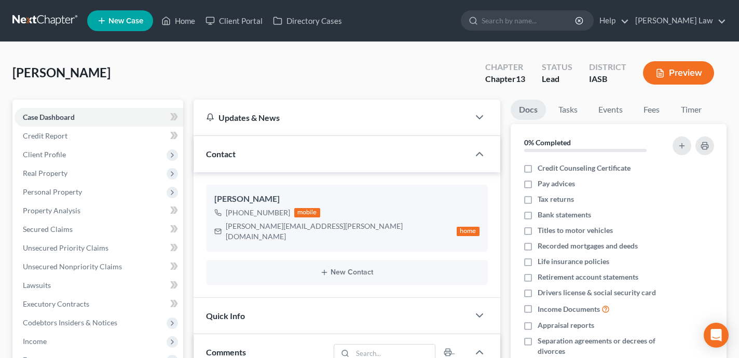
select select "0"
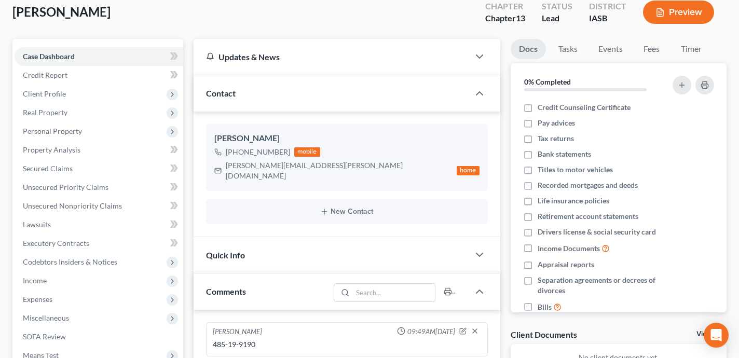
scroll to position [84, 0]
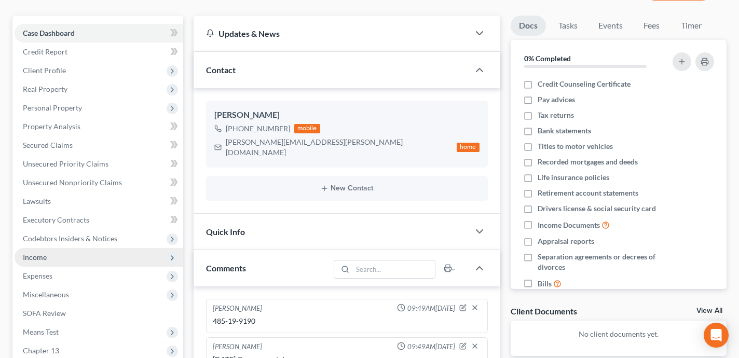
click at [142, 255] on span "Income" at bounding box center [99, 257] width 169 height 19
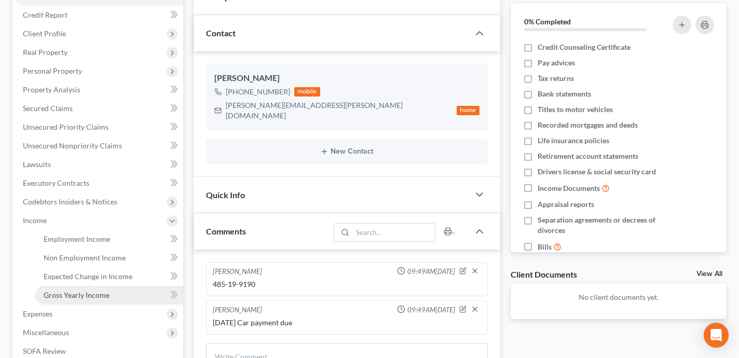
scroll to position [136, 0]
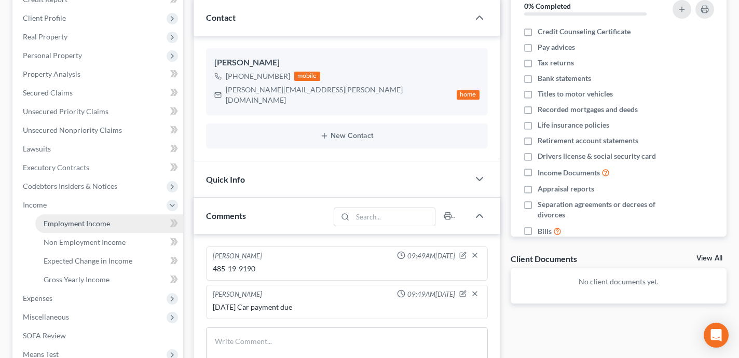
click at [128, 220] on link "Employment Income" at bounding box center [109, 223] width 148 height 19
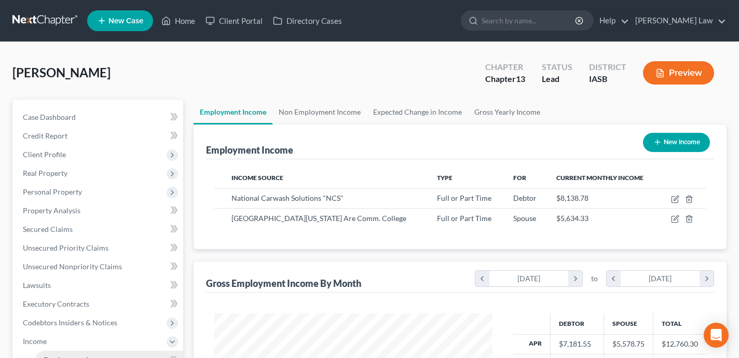
scroll to position [186, 298]
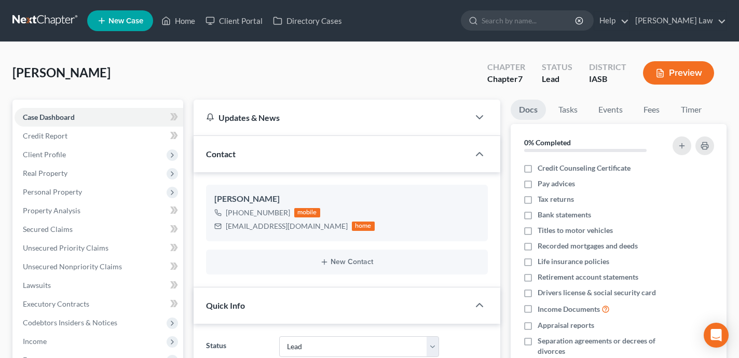
select select "10"
select select "0"
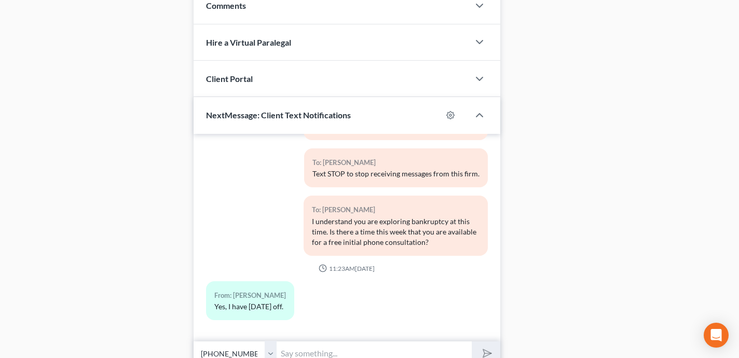
scroll to position [563, 0]
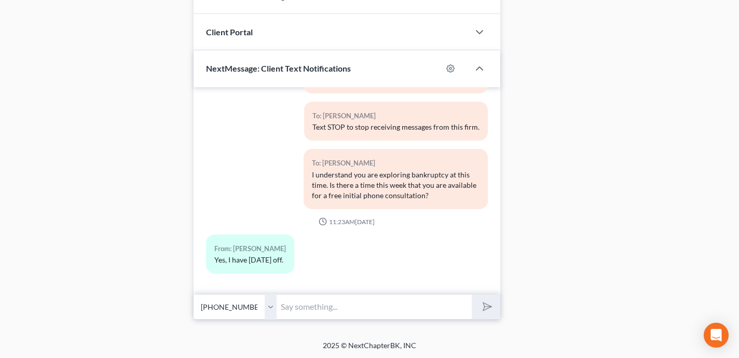
click at [337, 312] on input "text" at bounding box center [373, 306] width 195 height 25
click at [307, 307] on input "I have a 10:30am and 2pm ap" at bounding box center [373, 306] width 195 height 25
click at [383, 308] on input "I have 10:30am and 2pm ap" at bounding box center [373, 306] width 195 height 25
type input "I have 10:30am and 2pm appointments open [DATE]. Do either of these times work …"
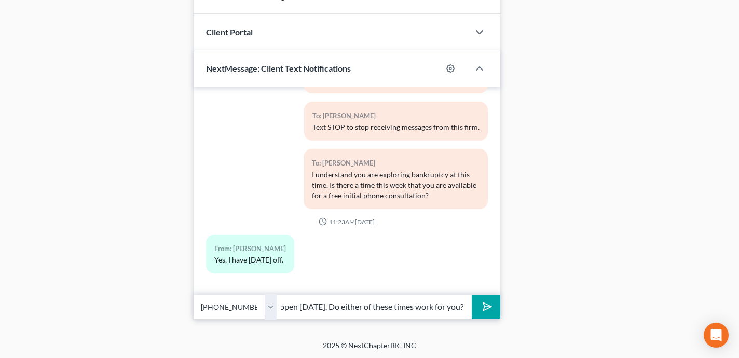
click at [471, 295] on button "submit" at bounding box center [485, 307] width 29 height 24
